Goal: Information Seeking & Learning: Learn about a topic

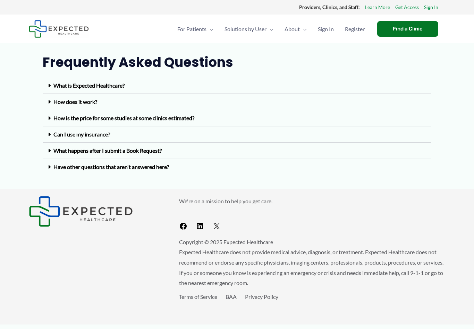
click at [189, 86] on div "What is Expected Healthcare?" at bounding box center [237, 86] width 388 height 16
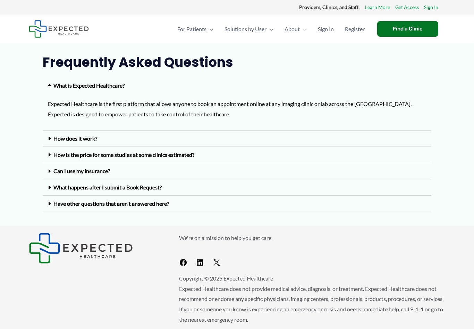
click at [144, 138] on div "How does it work?" at bounding box center [237, 139] width 388 height 16
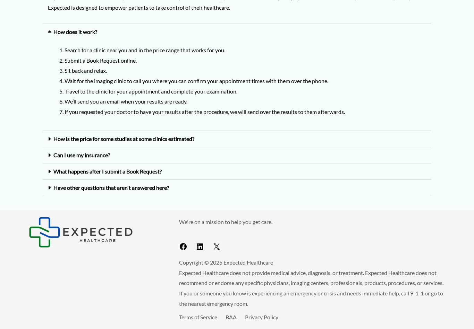
scroll to position [107, 0]
click at [188, 137] on link "How is the price for some studies at some clinics estimated?" at bounding box center [123, 139] width 141 height 7
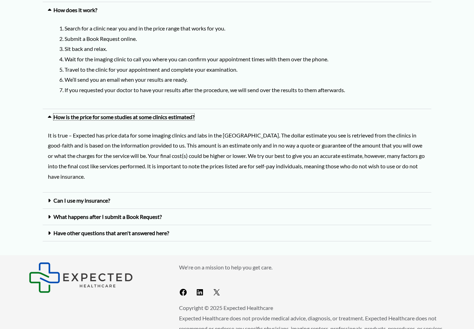
scroll to position [129, 0]
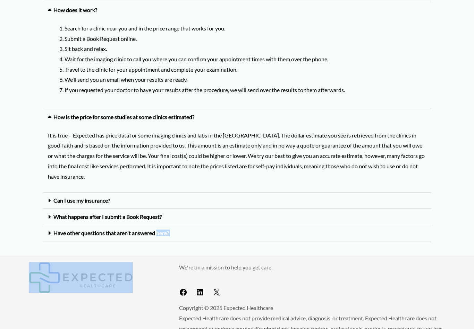
click at [10, 238] on section "What is Expected Healthcare? Expected Healthcare is the first platform that all…" at bounding box center [237, 101] width 474 height 310
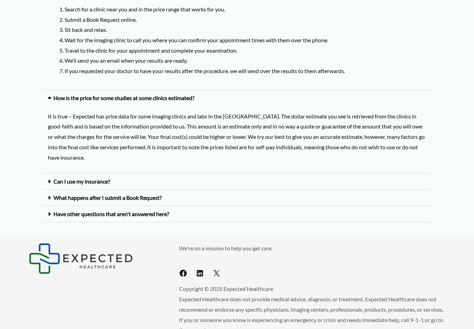
scroll to position [176, 0]
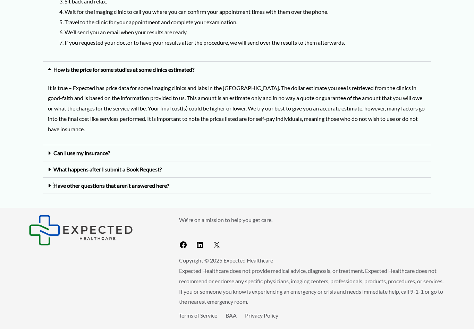
click at [120, 187] on link "Have other questions that aren't answered here?" at bounding box center [110, 185] width 115 height 7
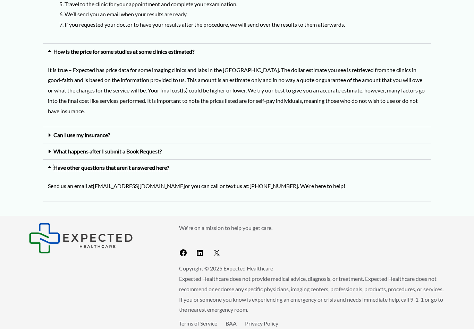
scroll to position [202, 0]
